Goal: Task Accomplishment & Management: Use online tool/utility

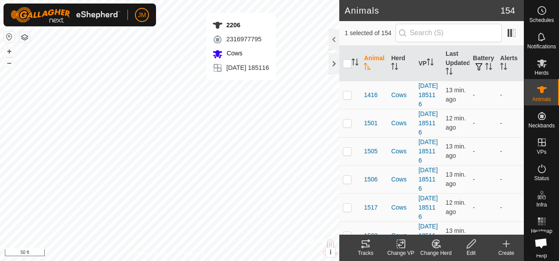
checkbox input "false"
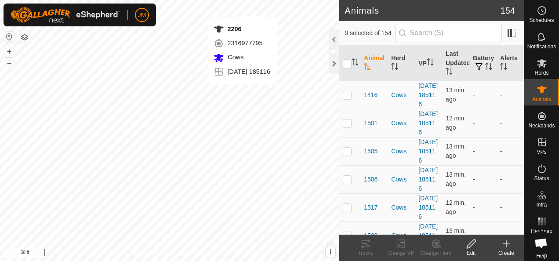
checkbox input "true"
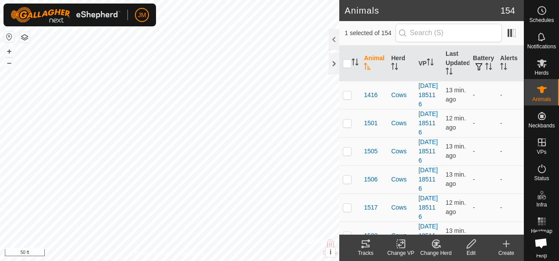
click at [368, 244] on icon at bounding box center [365, 243] width 11 height 11
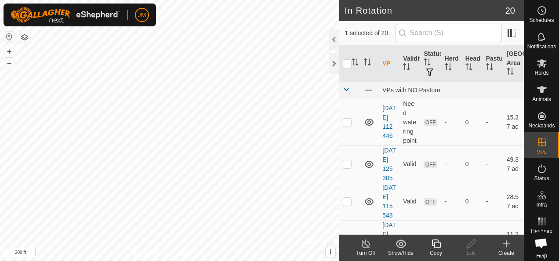
checkbox input "true"
checkbox input "false"
checkbox input "true"
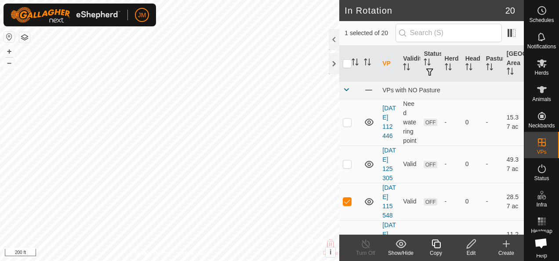
checkbox input "true"
checkbox input "false"
checkbox input "true"
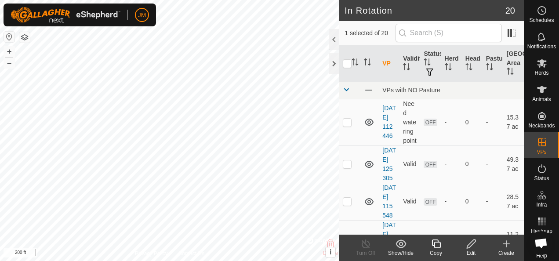
checkbox input "false"
click at [471, 242] on icon at bounding box center [470, 243] width 11 height 11
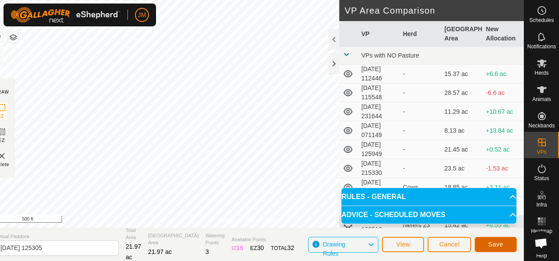
click at [501, 243] on span "Save" at bounding box center [495, 244] width 15 height 7
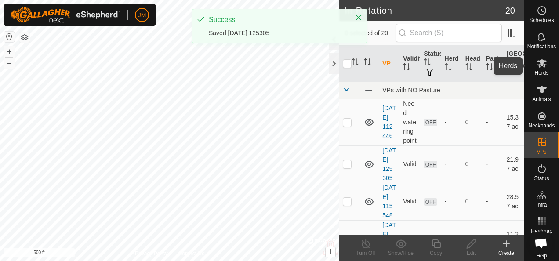
click at [536, 58] on icon at bounding box center [541, 63] width 11 height 11
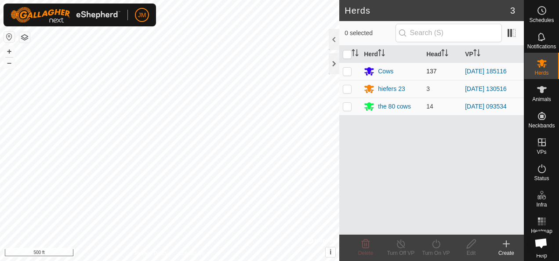
click at [343, 72] on p-checkbox at bounding box center [347, 71] width 9 height 7
checkbox input "true"
click at [437, 245] on icon at bounding box center [435, 243] width 11 height 11
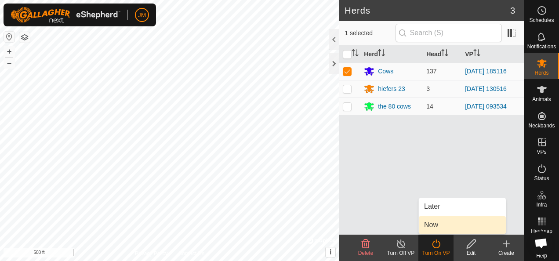
click at [443, 226] on link "Now" at bounding box center [461, 225] width 87 height 18
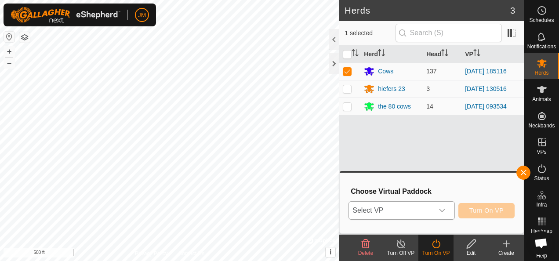
click at [445, 209] on icon "dropdown trigger" at bounding box center [441, 210] width 7 height 7
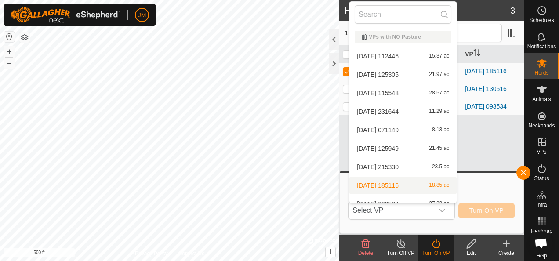
scroll to position [10, 0]
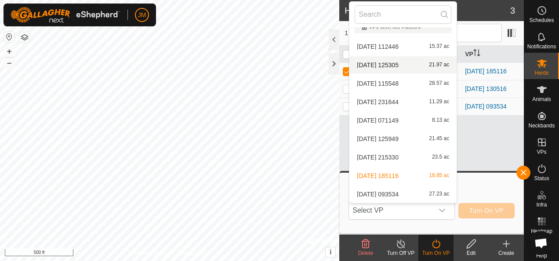
click at [397, 63] on li "[DATE] 125305 21.97 ac" at bounding box center [402, 65] width 107 height 18
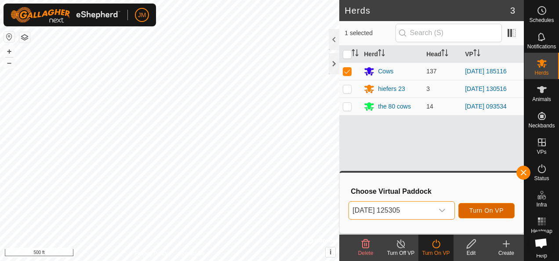
click at [481, 211] on span "Turn On VP" at bounding box center [486, 210] width 34 height 7
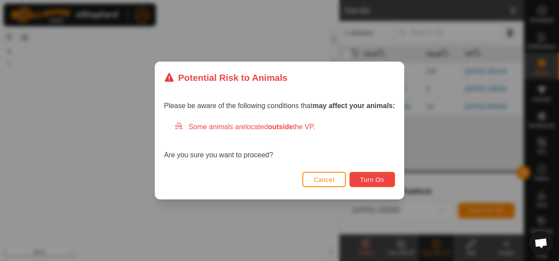
click at [370, 177] on span "Turn On" at bounding box center [372, 179] width 24 height 7
